Goal: Task Accomplishment & Management: Use online tool/utility

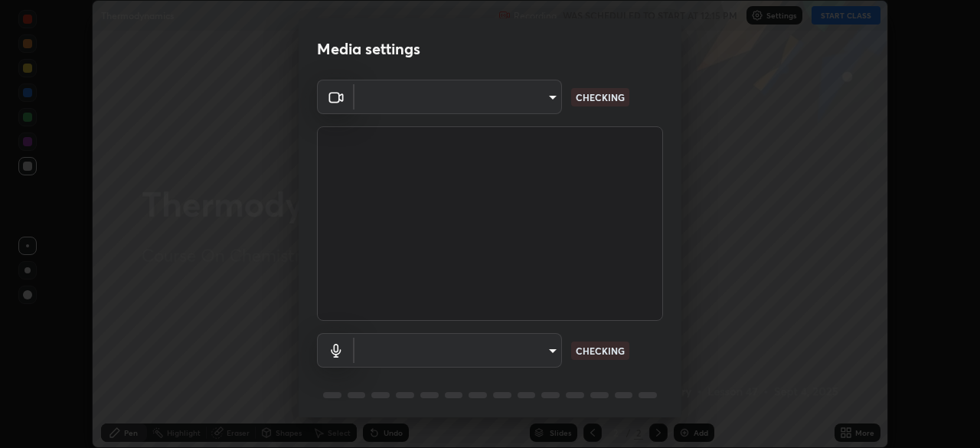
scroll to position [448, 980]
type input "948fa7bdf1557d7b90a8c57391c99ce3b3800c21834d1cf95a04e0d9860db1dc"
click at [533, 353] on body "Erase all Thermodynamics Recording WAS SCHEDULED TO START AT 12:15 PM Settings …" at bounding box center [490, 224] width 980 height 448
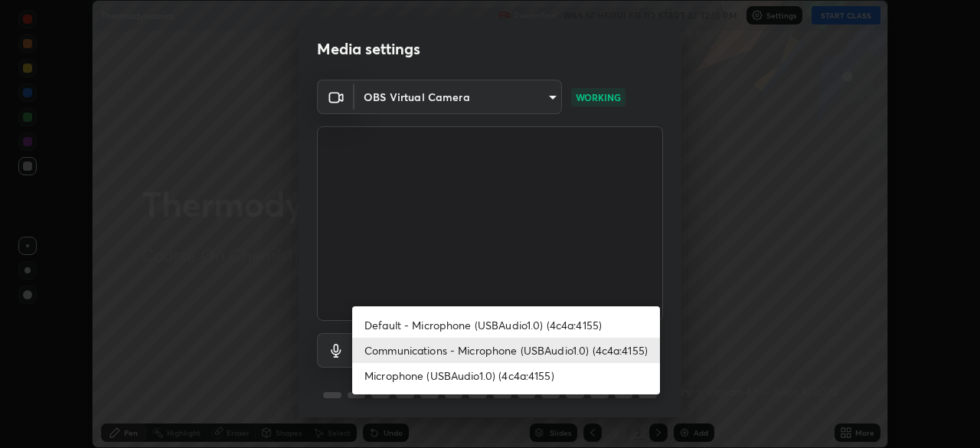
click at [573, 326] on li "Default - Microphone (USBAudio1.0) (4c4a:4155)" at bounding box center [506, 324] width 308 height 25
type input "default"
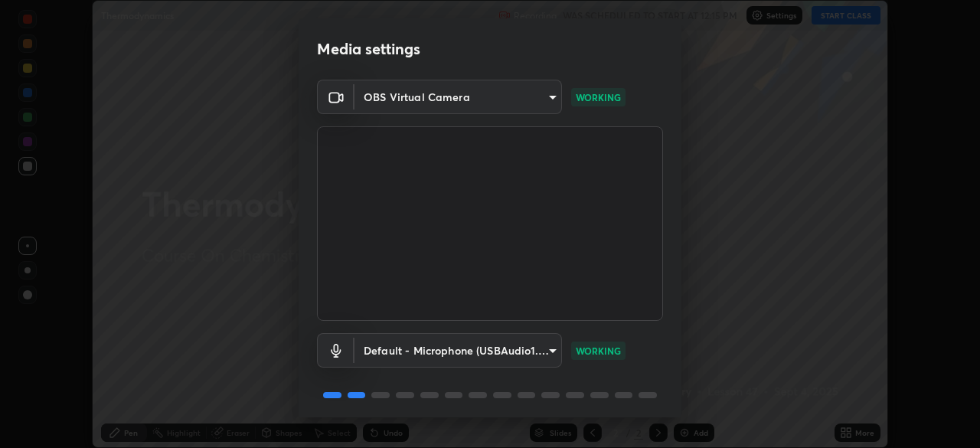
scroll to position [54, 0]
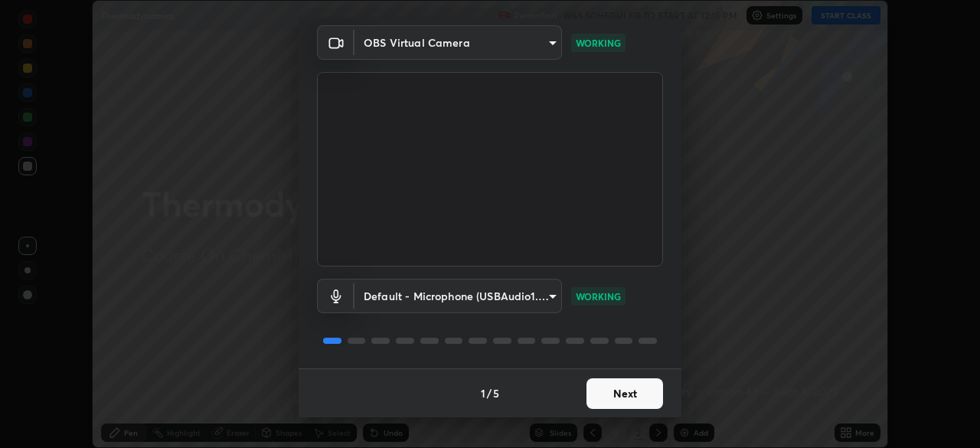
click at [621, 388] on button "Next" at bounding box center [624, 393] width 77 height 31
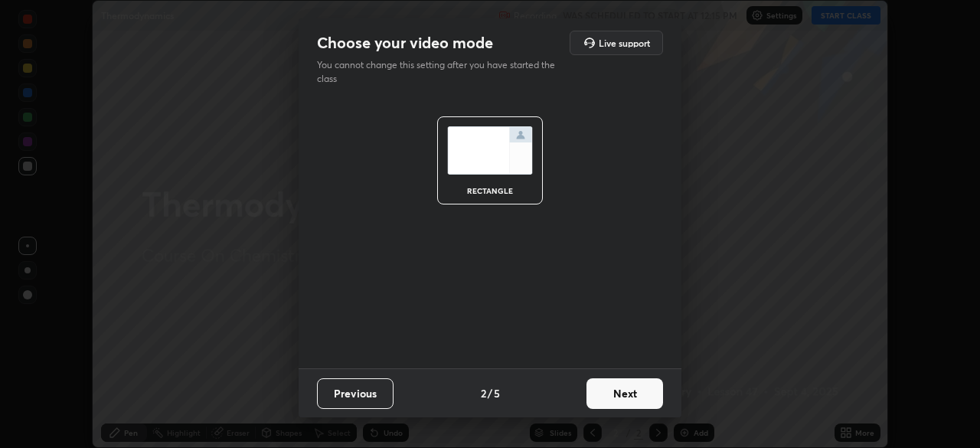
scroll to position [0, 0]
click at [632, 392] on button "Next" at bounding box center [624, 393] width 77 height 31
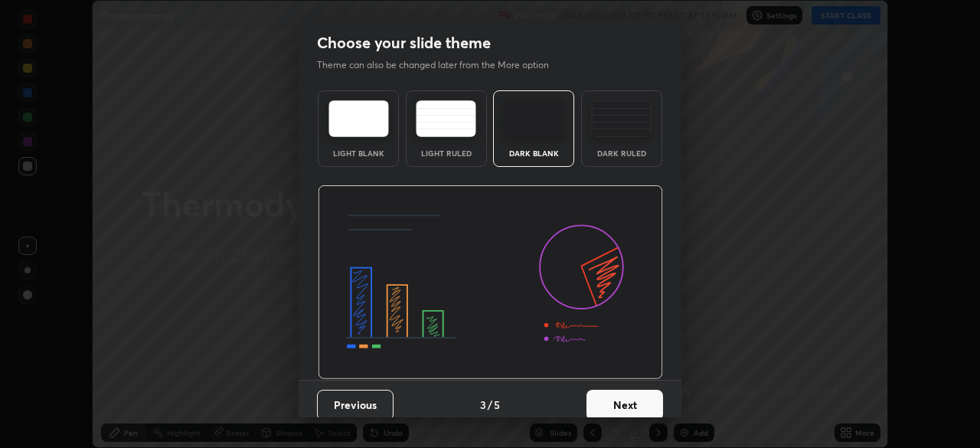
click at [631, 405] on button "Next" at bounding box center [624, 405] width 77 height 31
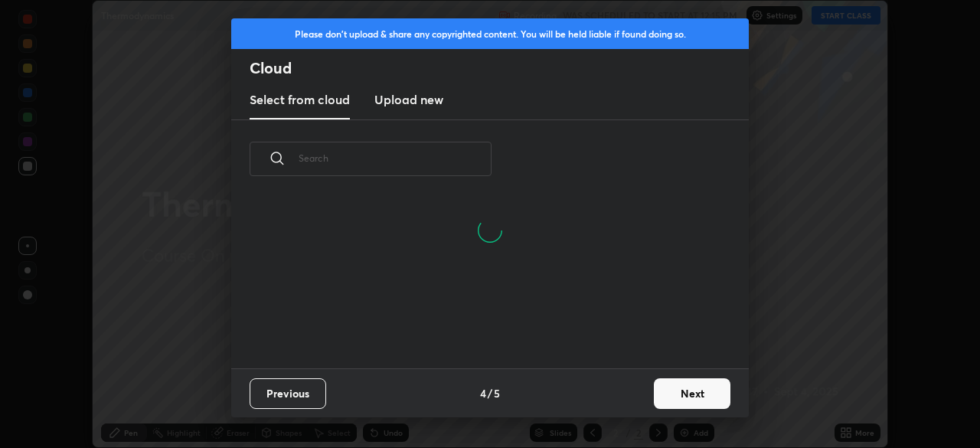
click at [683, 380] on button "Next" at bounding box center [692, 393] width 77 height 31
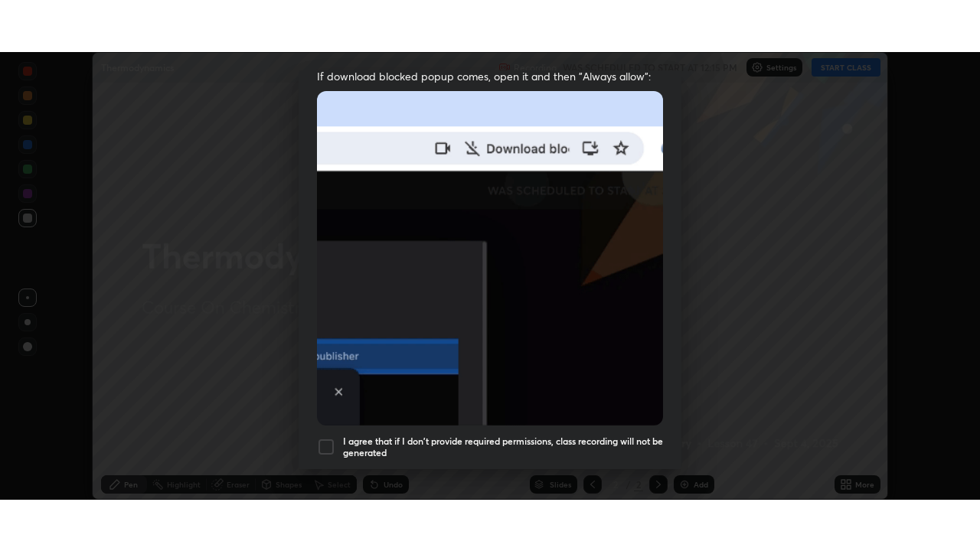
scroll to position [367, 0]
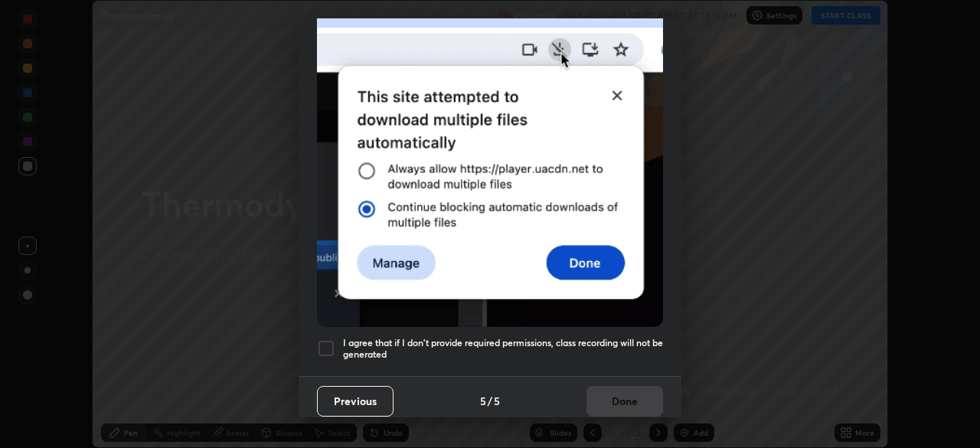
click at [330, 341] on div at bounding box center [326, 348] width 18 height 18
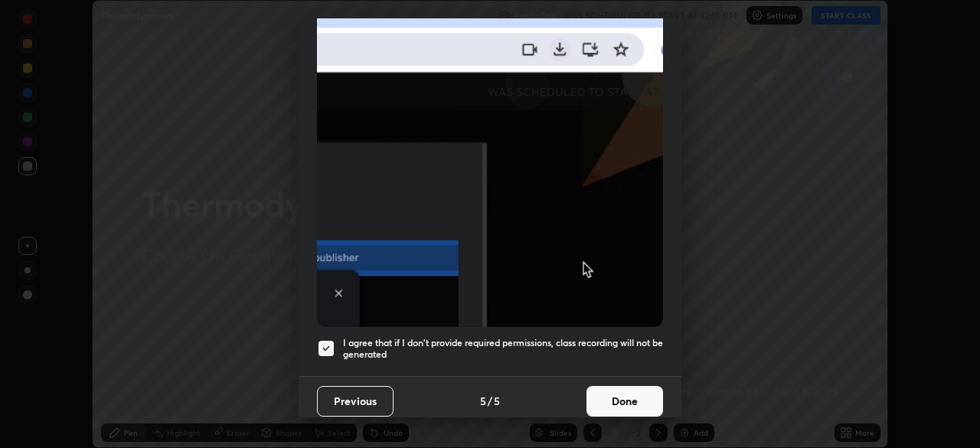
click at [621, 397] on button "Done" at bounding box center [624, 401] width 77 height 31
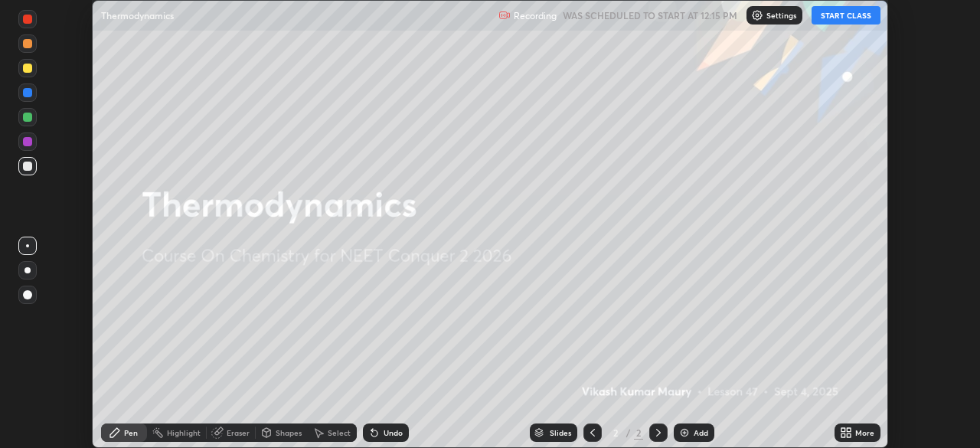
click at [854, 435] on div "More" at bounding box center [857, 432] width 46 height 18
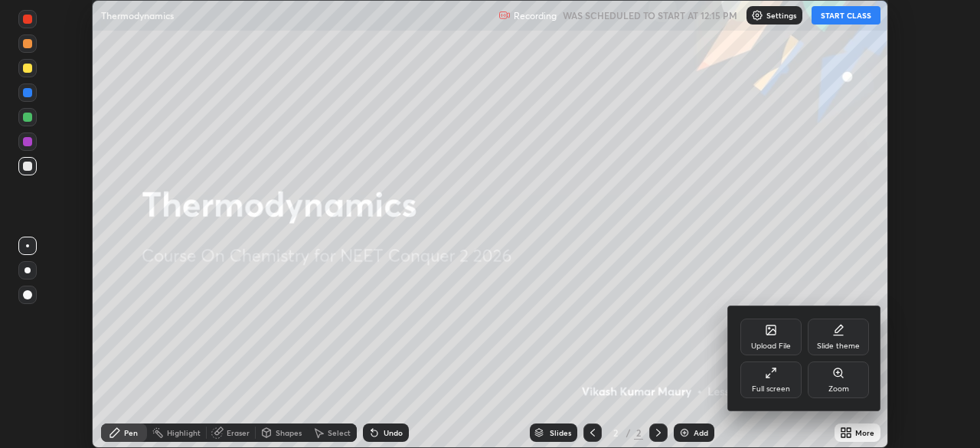
click at [777, 382] on div "Full screen" at bounding box center [770, 379] width 61 height 37
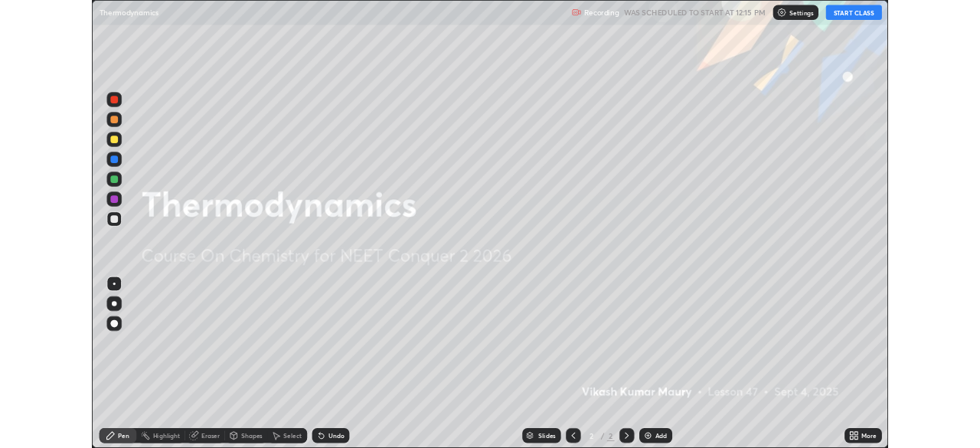
scroll to position [551, 980]
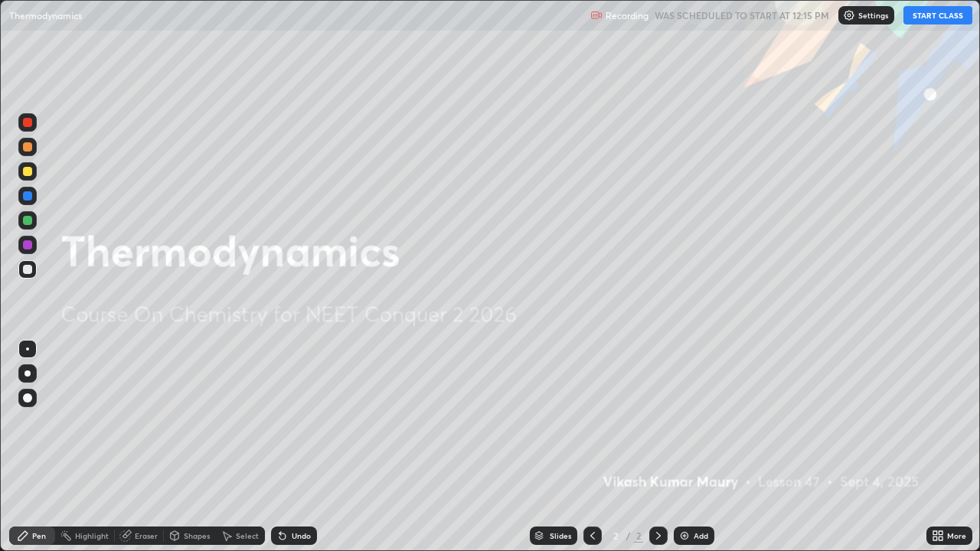
click at [690, 447] on div "Add" at bounding box center [694, 536] width 41 height 18
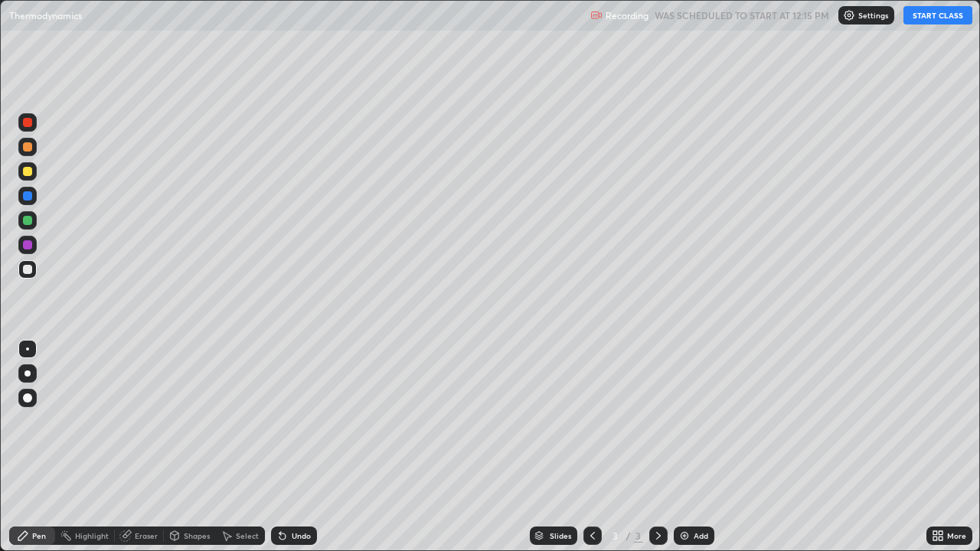
click at [915, 14] on button "START CLASS" at bounding box center [937, 15] width 69 height 18
click at [690, 447] on div "Add" at bounding box center [694, 536] width 41 height 18
click at [135, 447] on div "Eraser" at bounding box center [139, 536] width 49 height 18
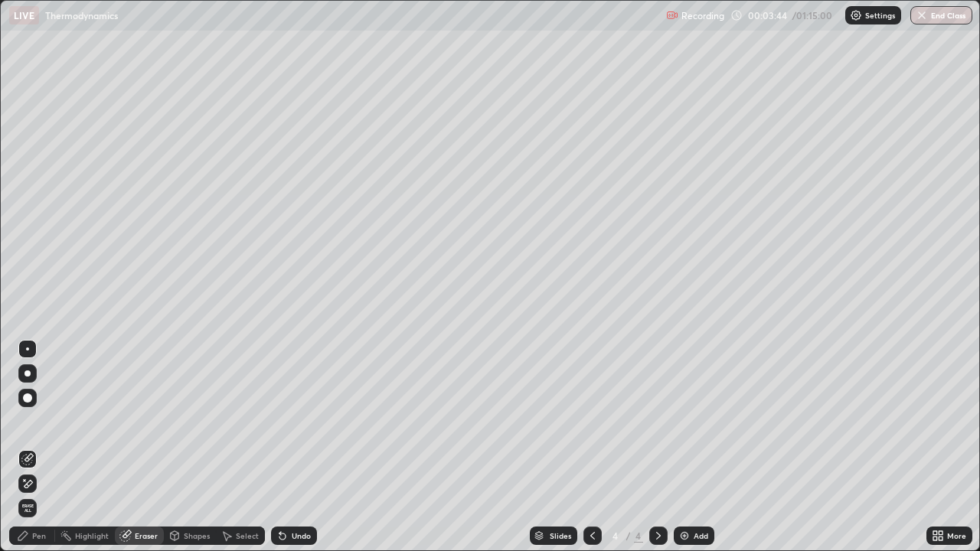
click at [34, 447] on div "Pen" at bounding box center [39, 536] width 14 height 8
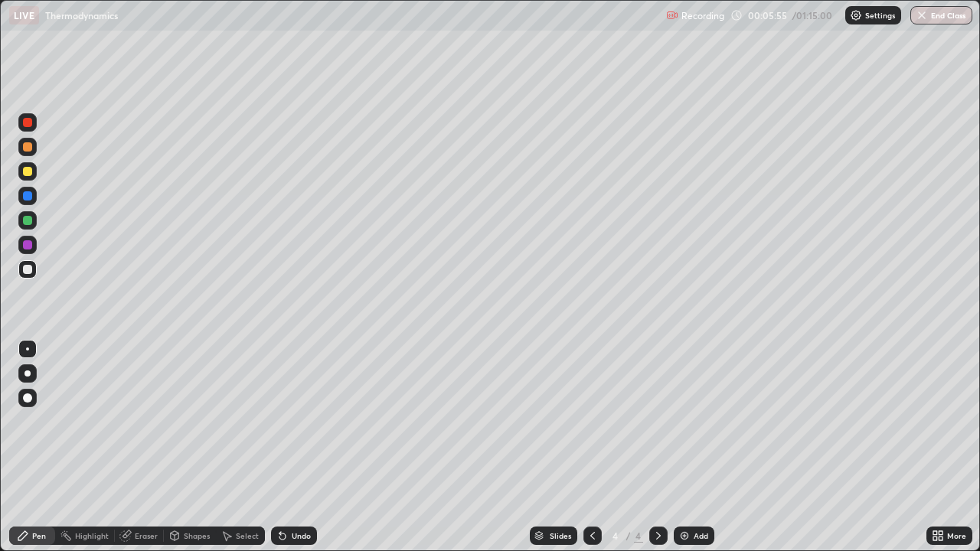
click at [592, 447] on icon at bounding box center [592, 536] width 12 height 12
click at [657, 447] on icon at bounding box center [658, 536] width 5 height 8
click at [592, 447] on icon at bounding box center [592, 536] width 12 height 12
click at [657, 447] on icon at bounding box center [658, 536] width 12 height 12
click at [947, 447] on div "More" at bounding box center [956, 536] width 19 height 8
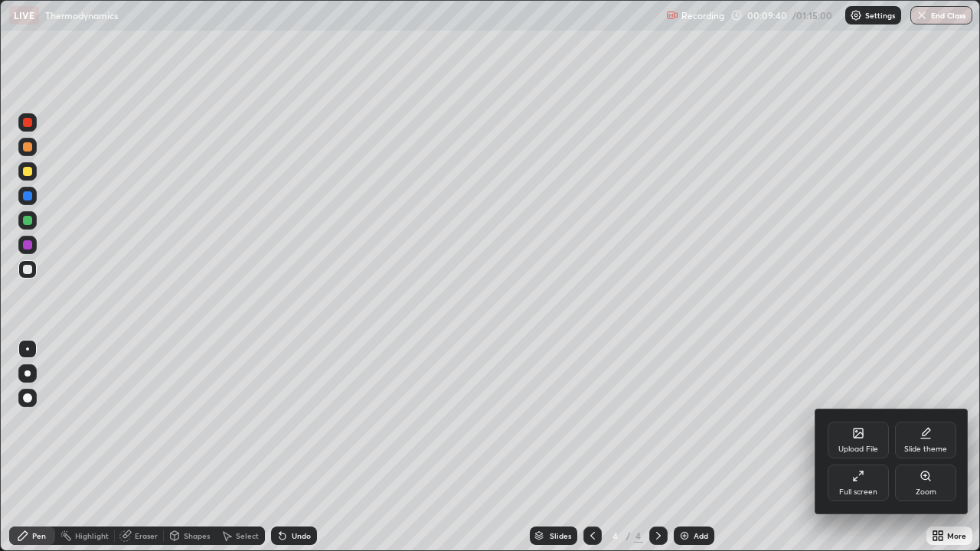
click at [862, 447] on icon at bounding box center [858, 476] width 12 height 12
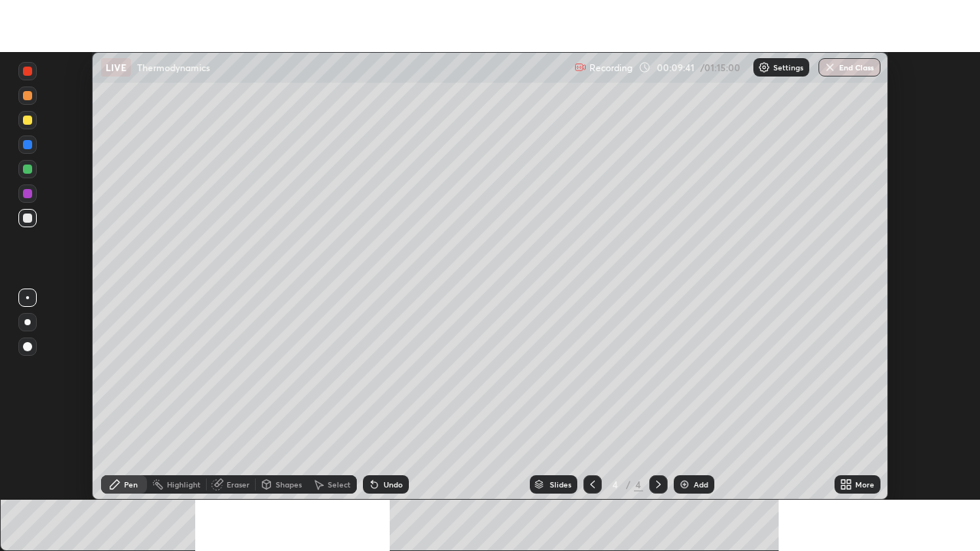
scroll to position [76087, 75555]
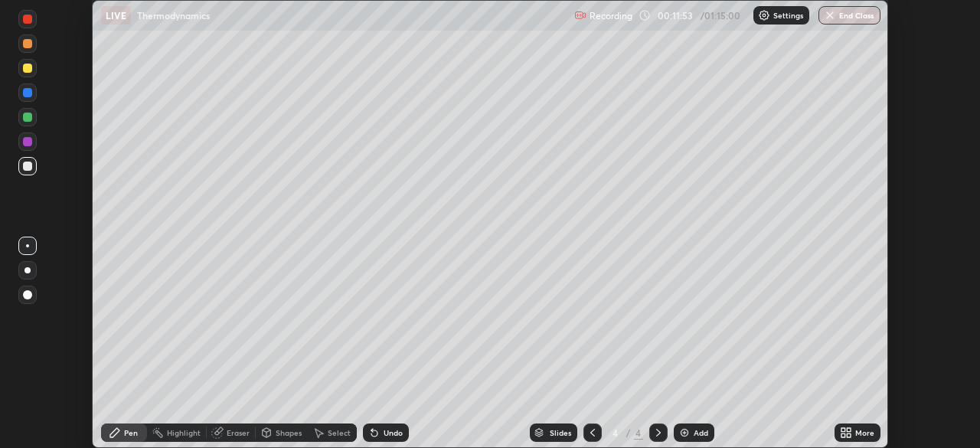
click at [848, 435] on icon at bounding box center [848, 435] width 4 height 4
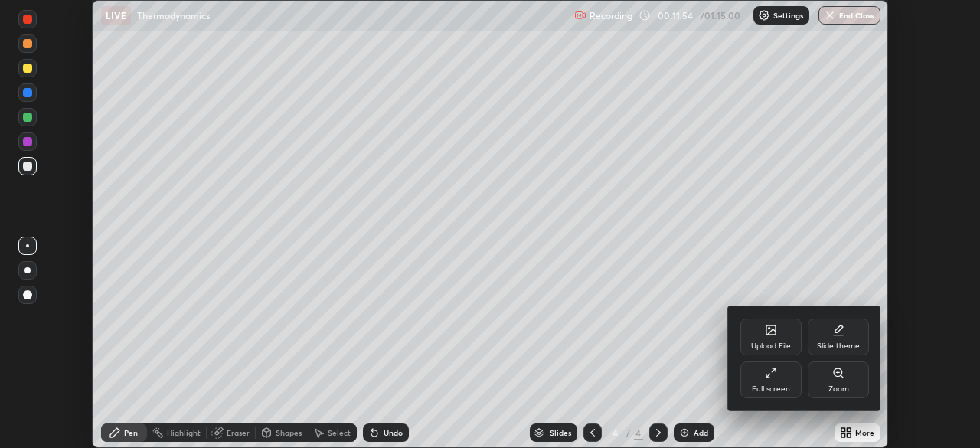
click at [769, 382] on div "Full screen" at bounding box center [770, 379] width 61 height 37
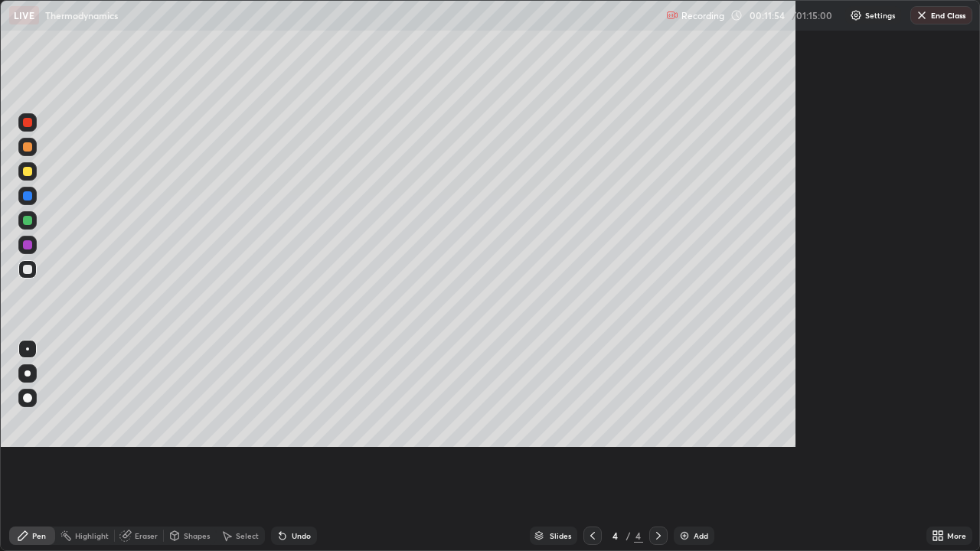
scroll to position [551, 980]
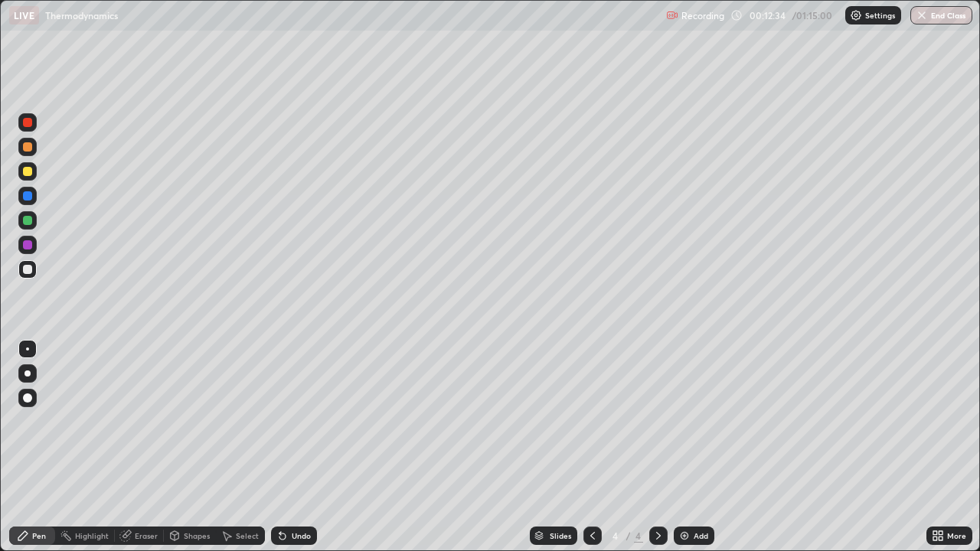
click at [698, 447] on div "Add" at bounding box center [700, 536] width 15 height 8
click at [697, 447] on div "Add" at bounding box center [700, 536] width 15 height 8
click at [591, 447] on icon at bounding box center [592, 536] width 12 height 12
click at [657, 447] on icon at bounding box center [658, 536] width 5 height 8
click at [597, 447] on div at bounding box center [592, 536] width 18 height 18
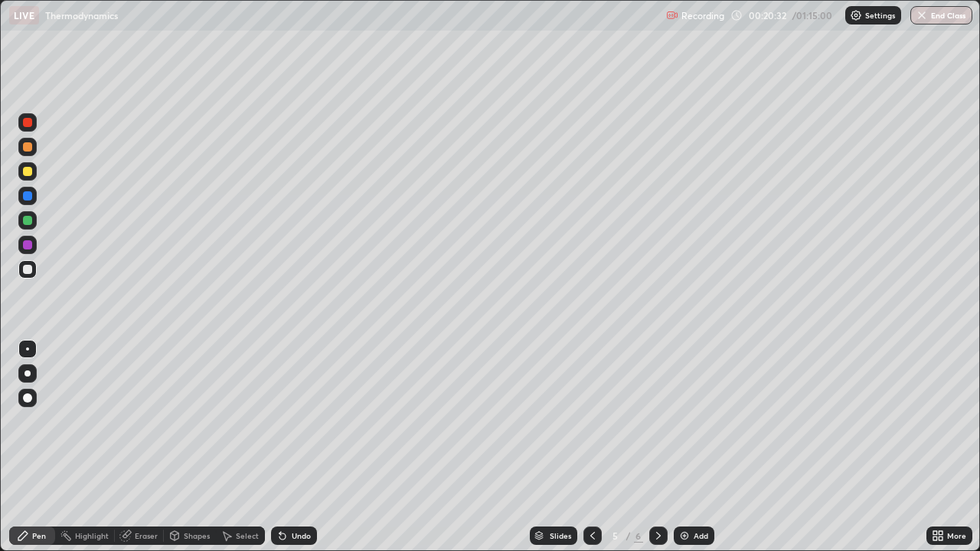
click at [659, 447] on icon at bounding box center [658, 536] width 12 height 12
click at [686, 447] on img at bounding box center [684, 536] width 12 height 12
click at [699, 447] on div "Add" at bounding box center [700, 536] width 15 height 8
click at [133, 447] on div "Eraser" at bounding box center [139, 536] width 49 height 18
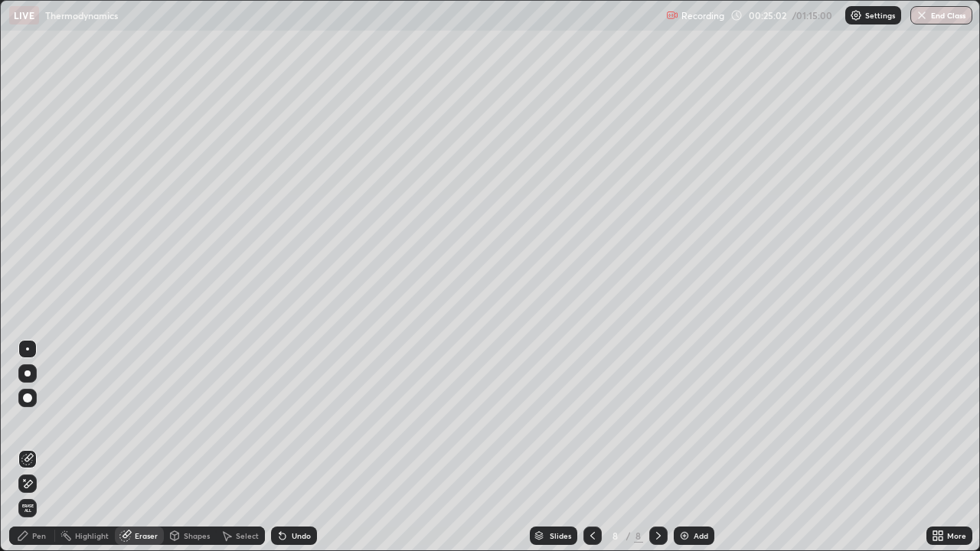
click at [42, 447] on div "Pen" at bounding box center [39, 536] width 14 height 8
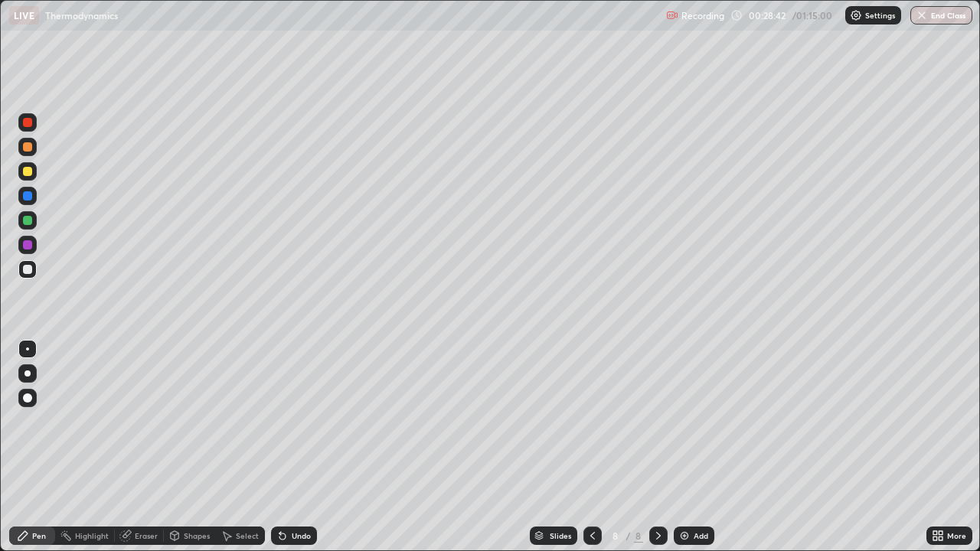
click at [690, 447] on div "Add" at bounding box center [694, 536] width 41 height 18
click at [591, 447] on icon at bounding box center [592, 536] width 12 height 12
click at [657, 447] on icon at bounding box center [658, 536] width 12 height 12
click at [591, 447] on icon at bounding box center [592, 536] width 12 height 12
click at [657, 447] on icon at bounding box center [658, 536] width 12 height 12
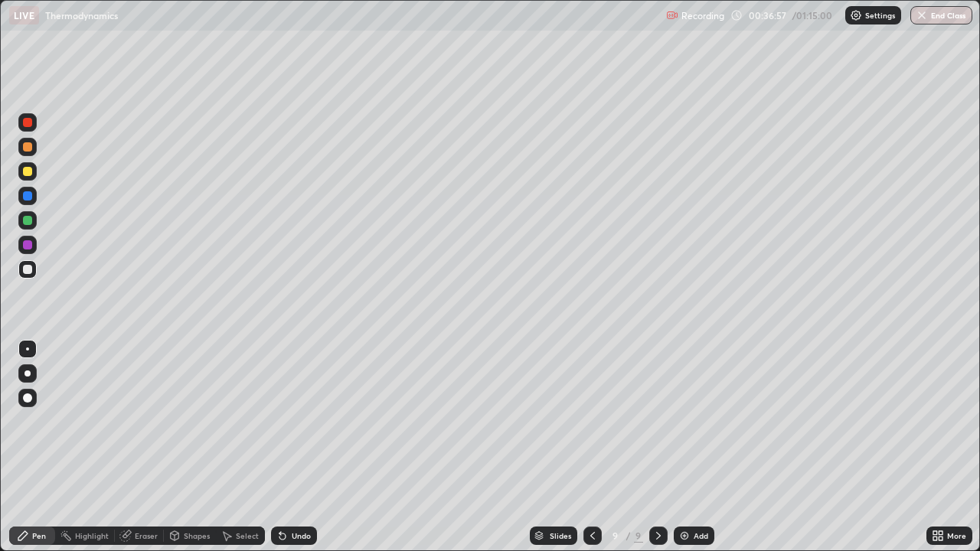
click at [690, 447] on div "Add" at bounding box center [694, 536] width 41 height 18
click at [598, 447] on div at bounding box center [591, 536] width 18 height 18
click at [657, 447] on icon at bounding box center [658, 536] width 12 height 12
click at [590, 447] on icon at bounding box center [591, 536] width 12 height 12
click at [659, 447] on icon at bounding box center [658, 536] width 12 height 12
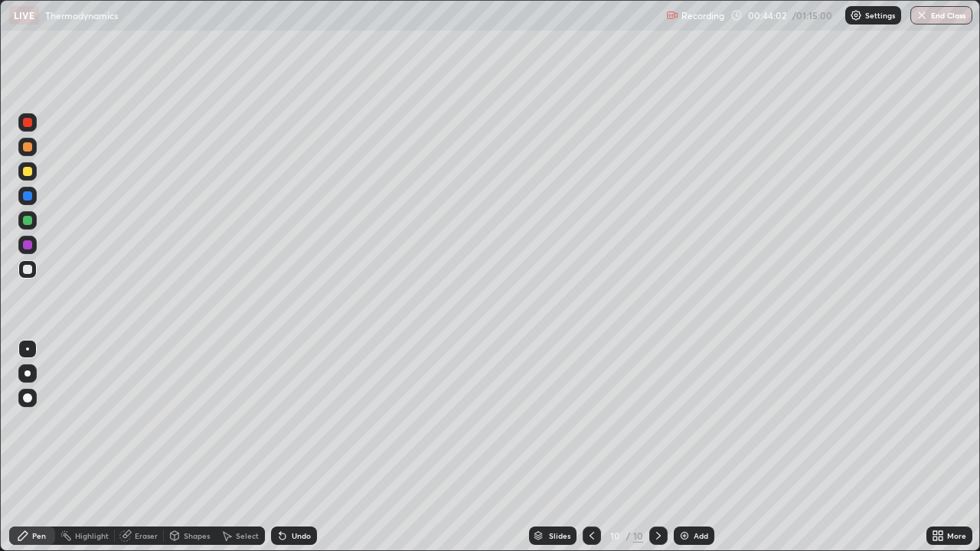
click at [690, 447] on div "Add" at bounding box center [694, 536] width 41 height 18
click at [688, 447] on img at bounding box center [684, 536] width 12 height 12
click at [689, 447] on img at bounding box center [684, 536] width 12 height 12
click at [599, 447] on div at bounding box center [592, 536] width 18 height 18
click at [657, 447] on icon at bounding box center [658, 536] width 12 height 12
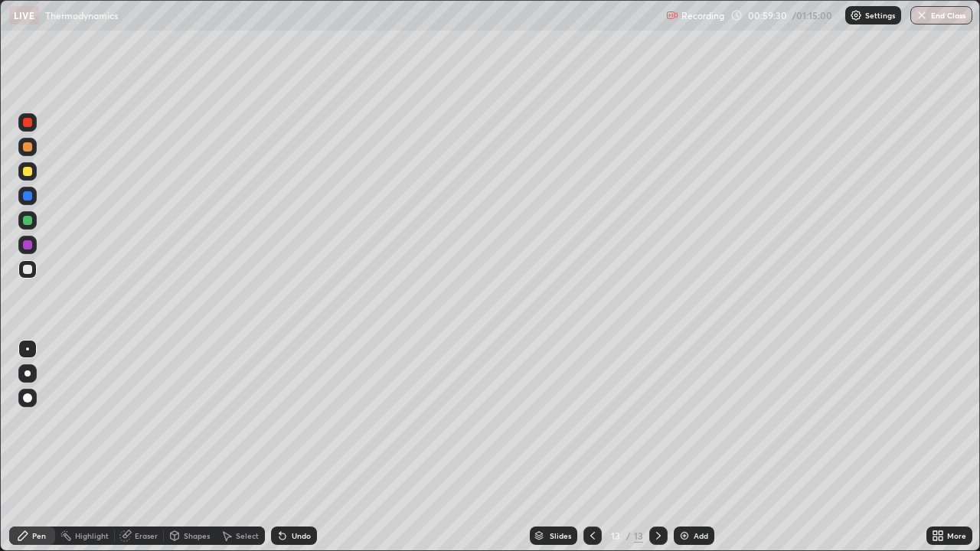
click at [962, 11] on button "End Class" at bounding box center [941, 15] width 62 height 18
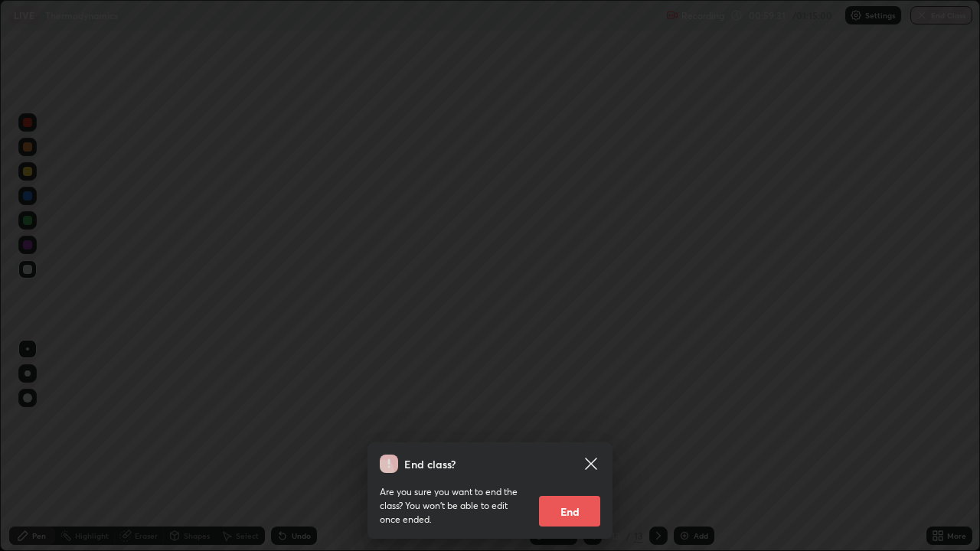
click at [577, 447] on button "End" at bounding box center [569, 511] width 61 height 31
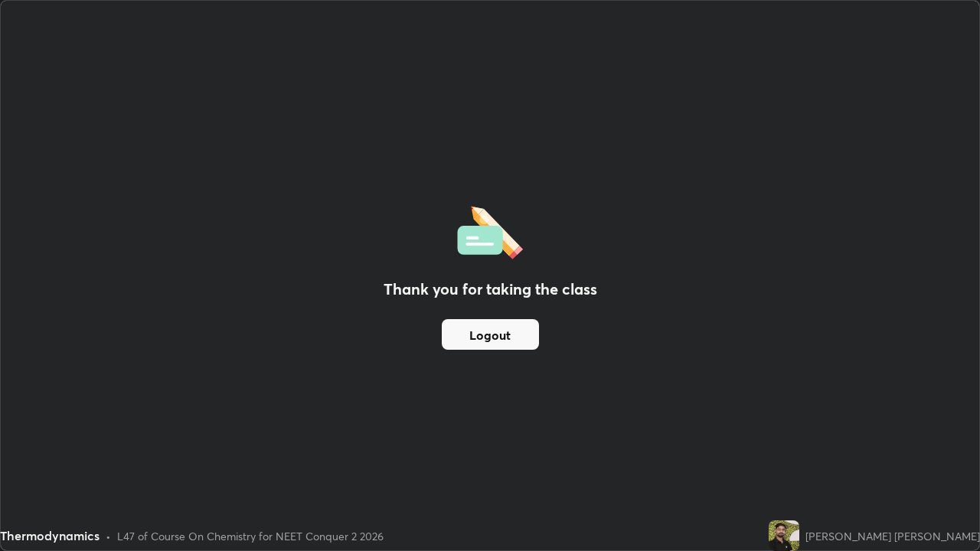
click at [497, 331] on button "Logout" at bounding box center [490, 334] width 97 height 31
